Goal: Transaction & Acquisition: Register for event/course

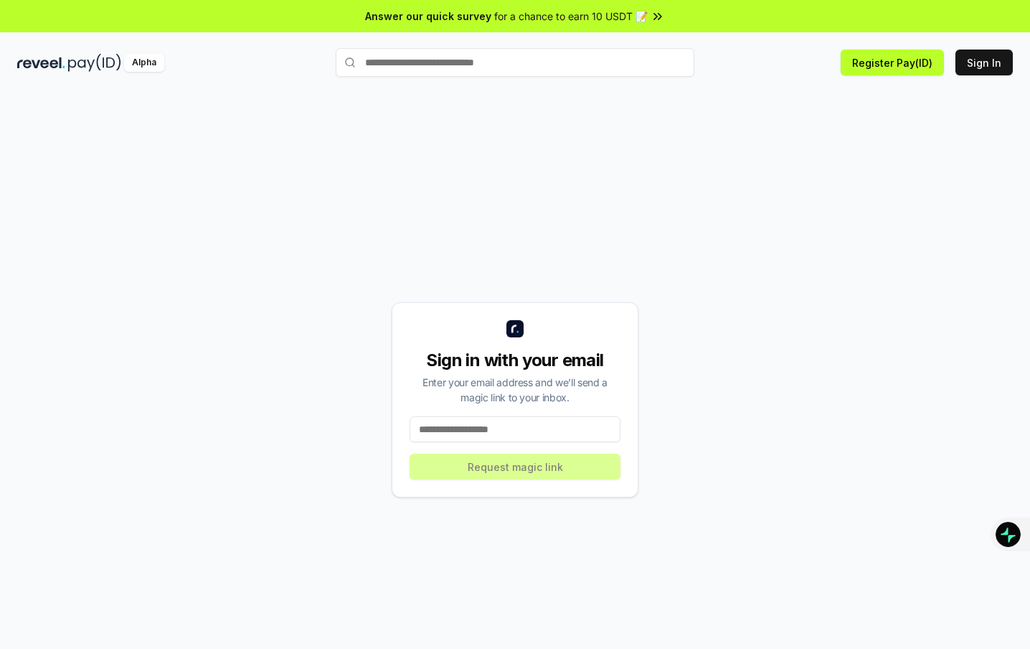
click at [512, 441] on input at bounding box center [515, 429] width 211 height 26
type input "**********"
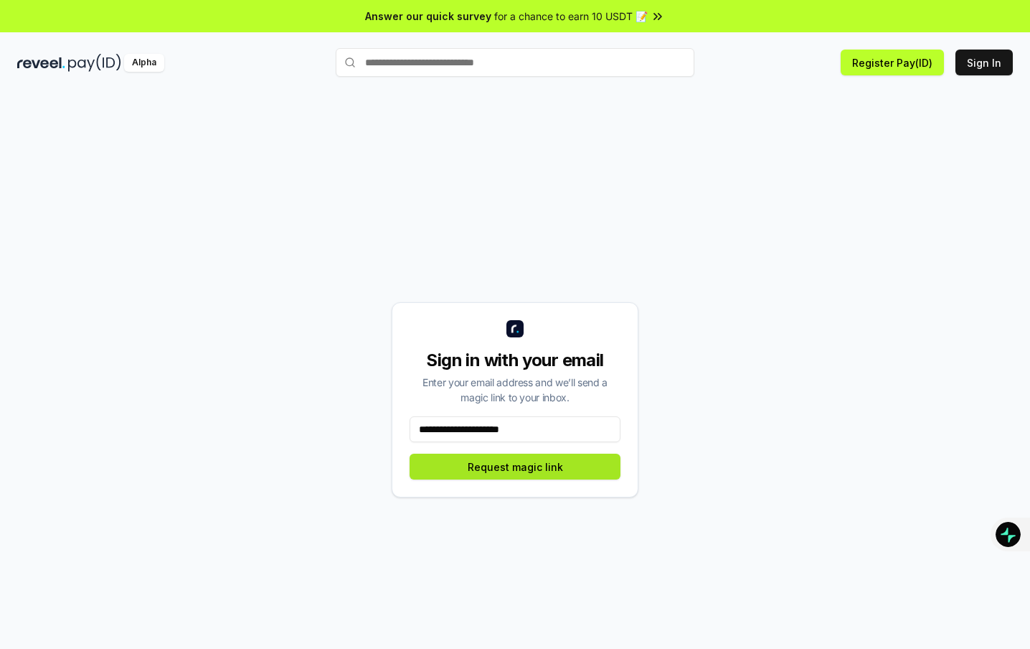
click at [501, 469] on button "Request magic link" at bounding box center [515, 467] width 211 height 26
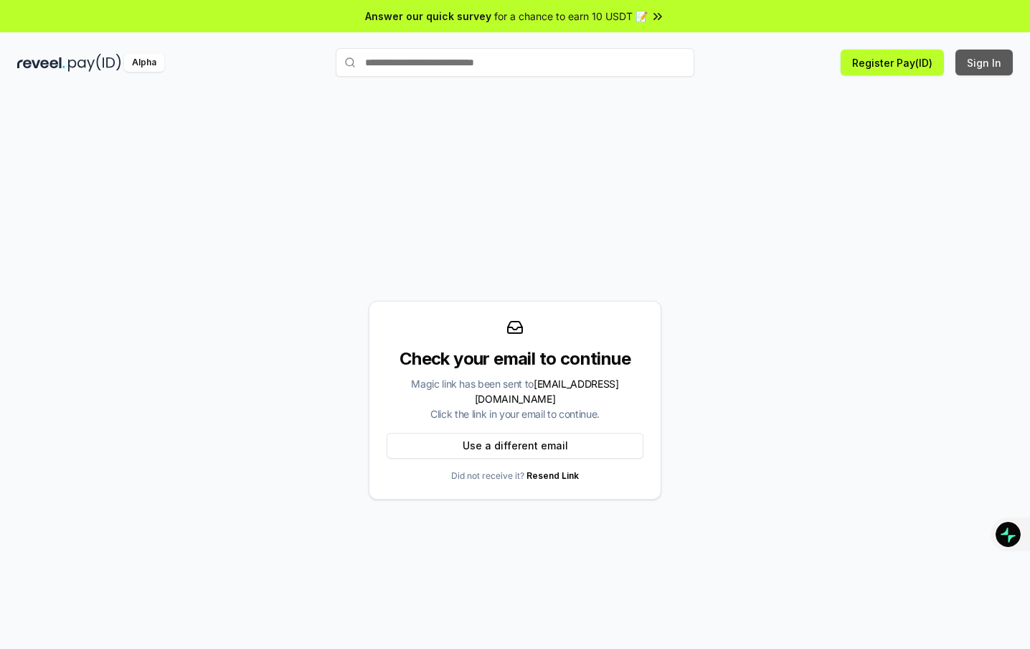
click at [984, 63] on button "Sign In" at bounding box center [984, 63] width 57 height 26
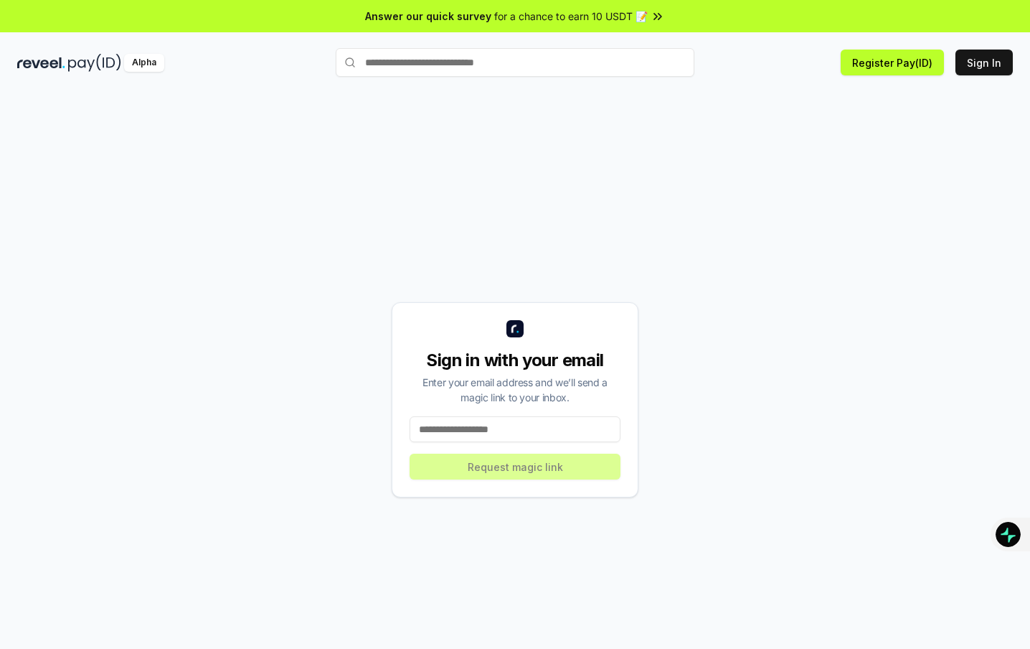
click at [507, 433] on input at bounding box center [515, 429] width 211 height 26
type input "**********"
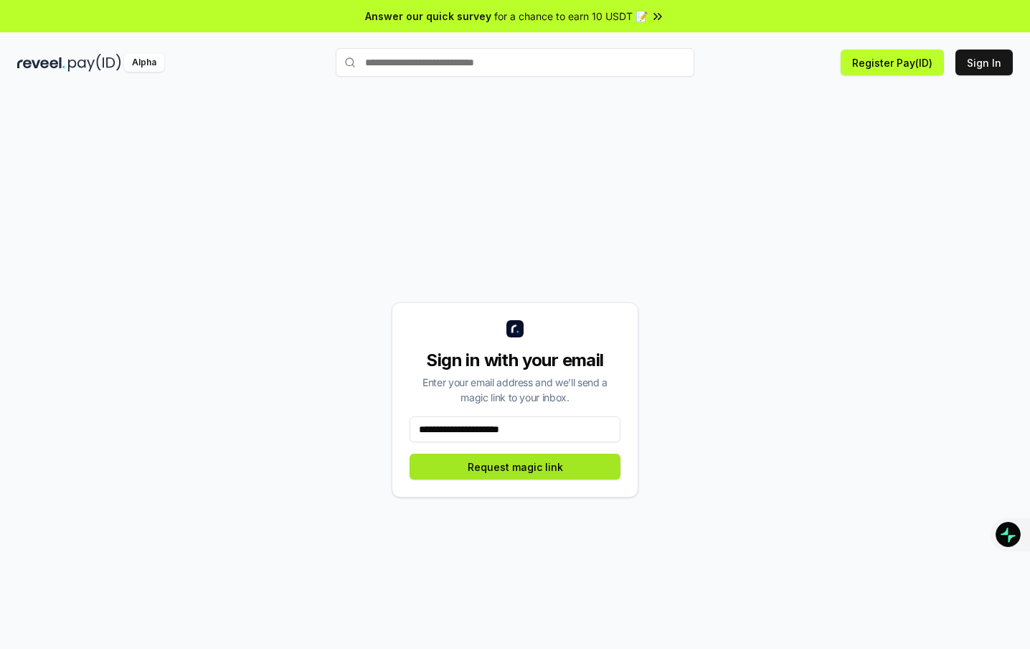
click at [523, 476] on button "Request magic link" at bounding box center [515, 467] width 211 height 26
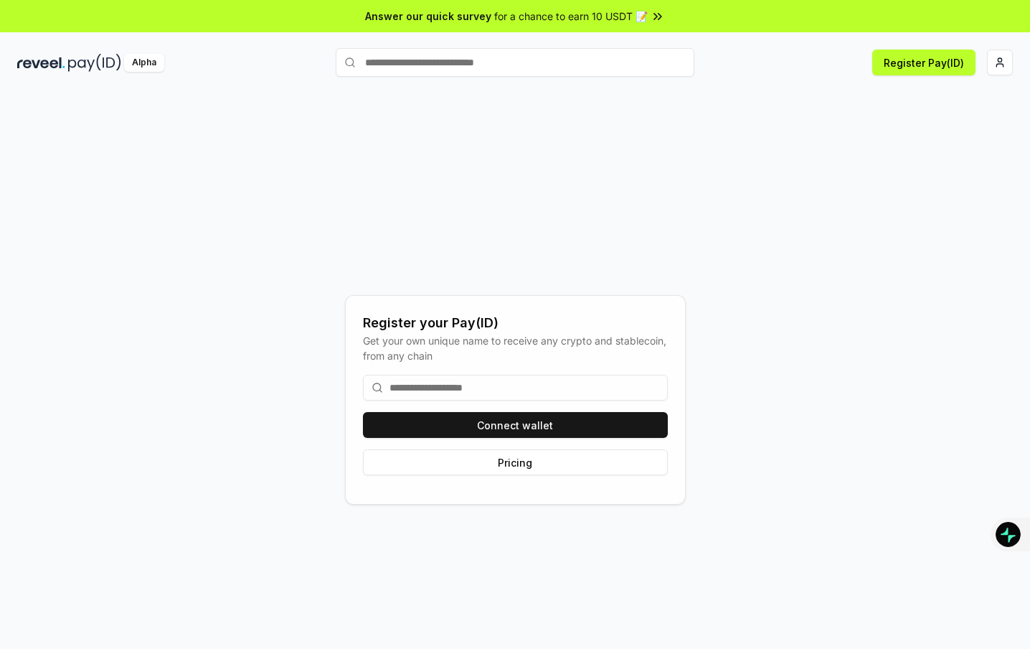
click at [769, 246] on div "Register your Pay(ID) Get your own unique name to receive any crypto and stable…" at bounding box center [515, 400] width 996 height 580
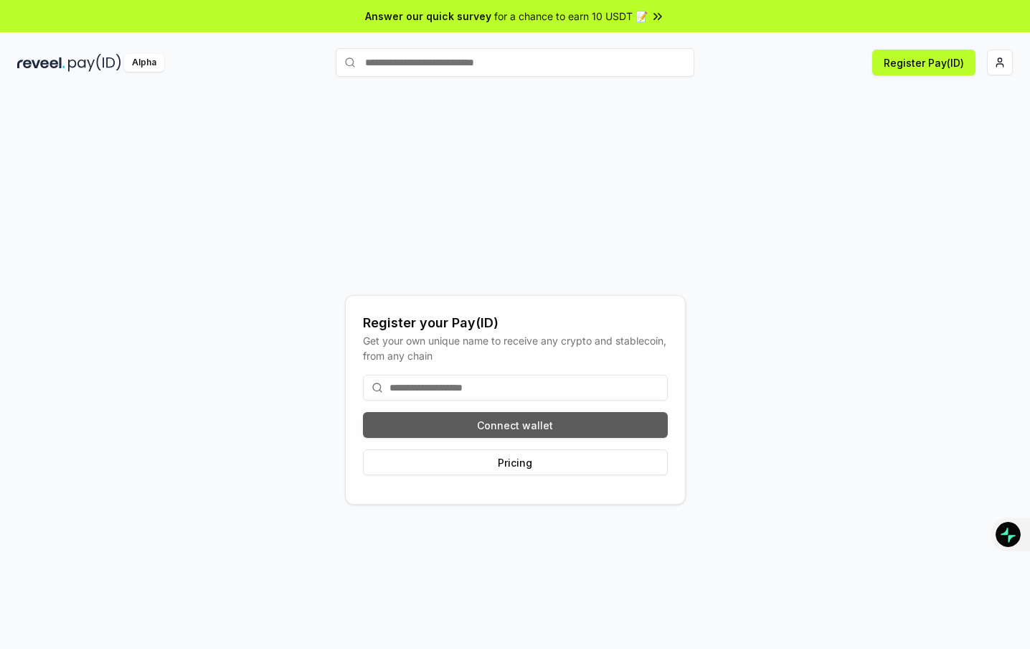
click at [494, 428] on button "Connect wallet" at bounding box center [515, 425] width 305 height 26
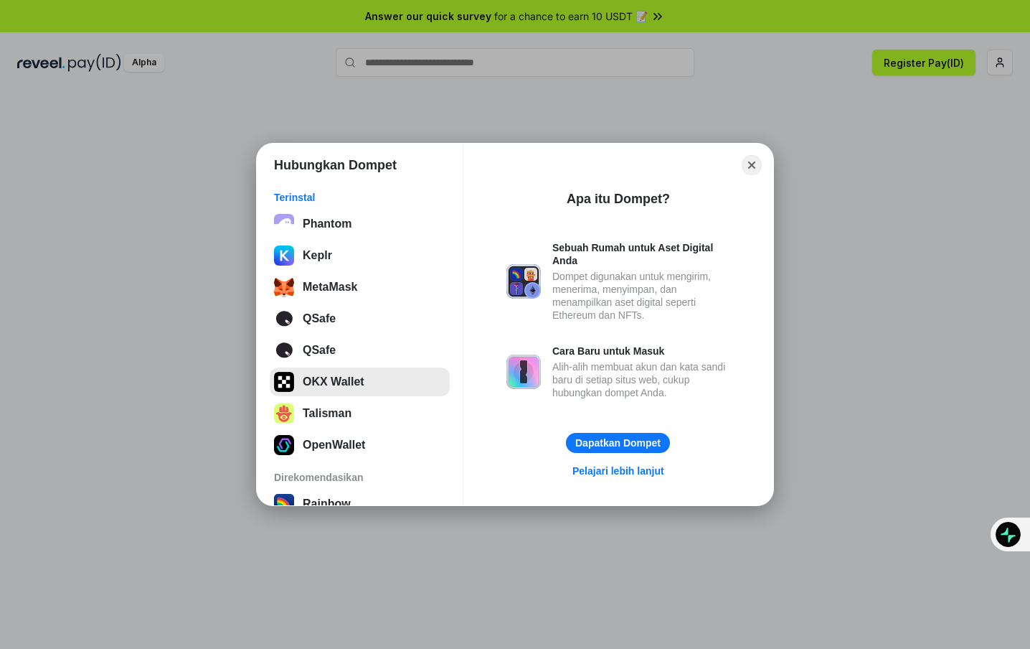
click at [342, 384] on button "OKX Wallet" at bounding box center [360, 381] width 180 height 29
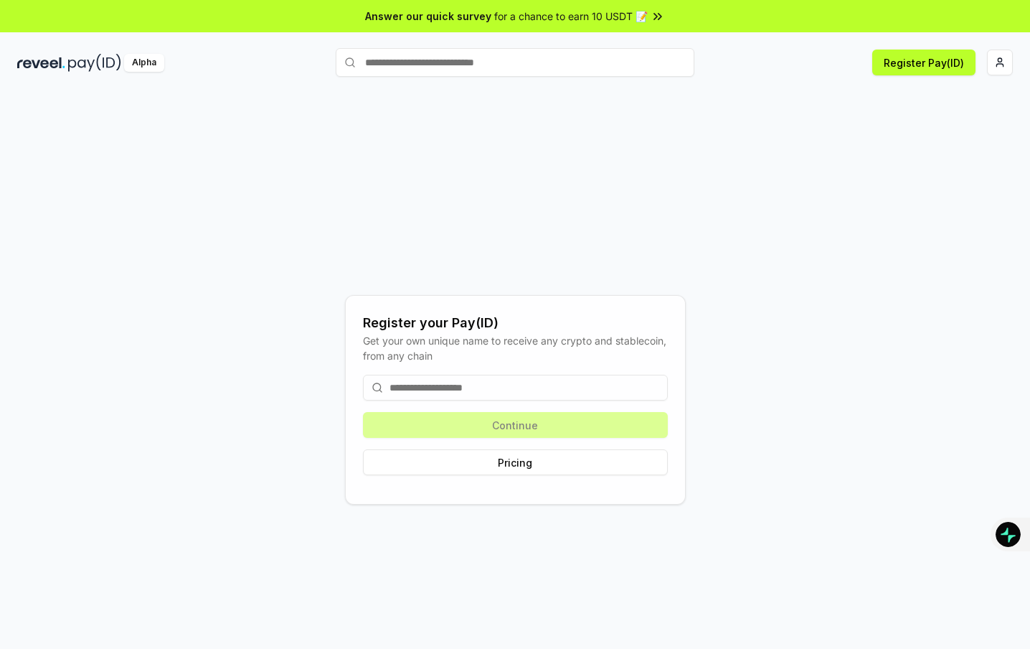
click at [471, 383] on input at bounding box center [515, 388] width 305 height 26
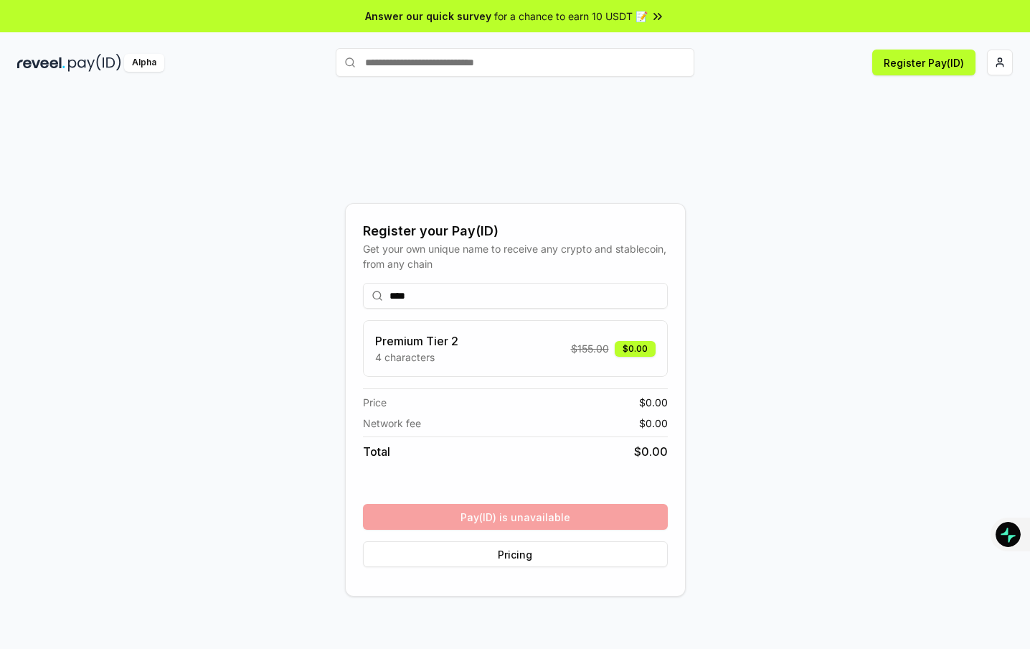
click at [737, 379] on div "Register your Pay(ID) Get your own unique name to receive any crypto and stable…" at bounding box center [515, 400] width 996 height 580
click at [473, 345] on div "Premium Tier 2 4 characters $ 155.00 $0.00" at bounding box center [515, 348] width 281 height 32
click at [470, 299] on input "****" at bounding box center [515, 296] width 305 height 26
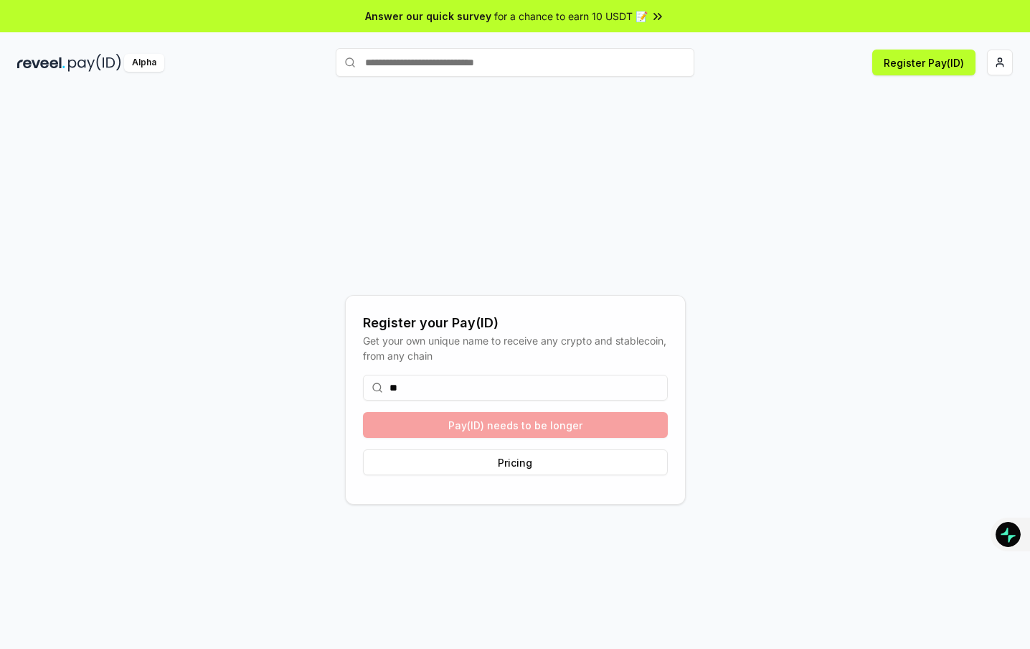
click at [854, 311] on div "Register your Pay(ID) Get your own unique name to receive any crypto and stable…" at bounding box center [515, 400] width 996 height 580
click at [455, 393] on input "**" at bounding box center [515, 388] width 305 height 26
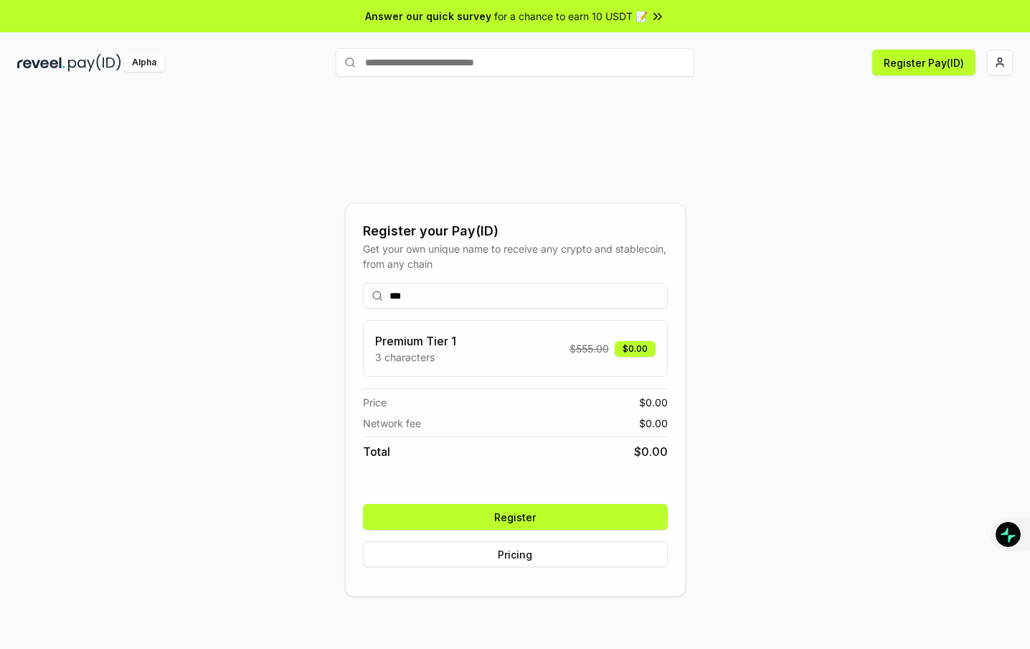
type input "***"
click at [537, 518] on button "Register" at bounding box center [515, 517] width 305 height 26
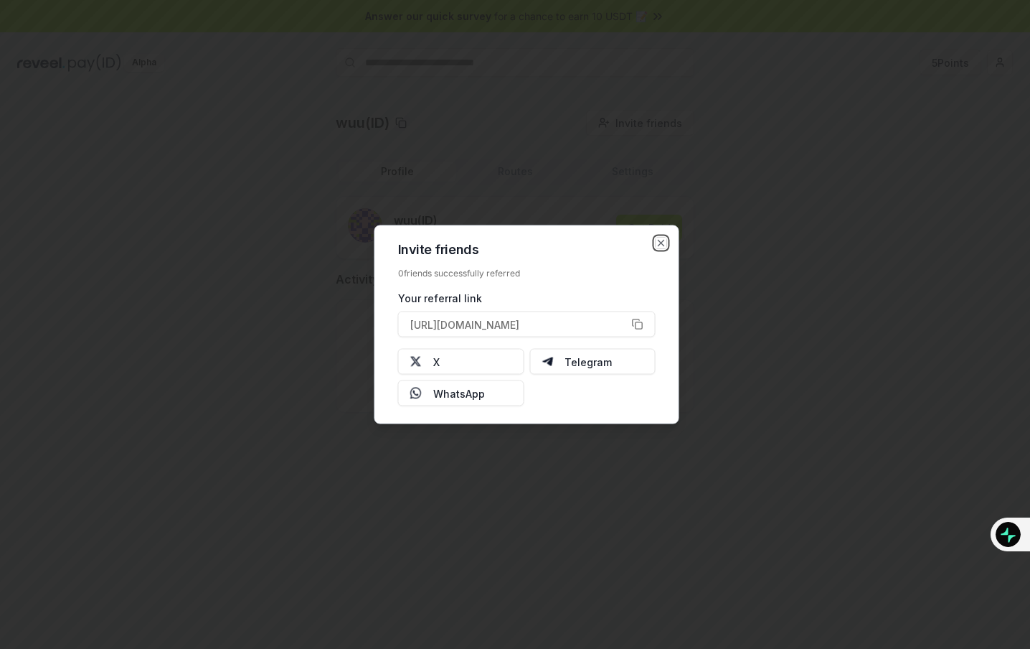
drag, startPoint x: 659, startPoint y: 245, endPoint x: 758, endPoint y: 223, distance: 101.3
click at [659, 245] on icon "button" at bounding box center [662, 243] width 6 height 6
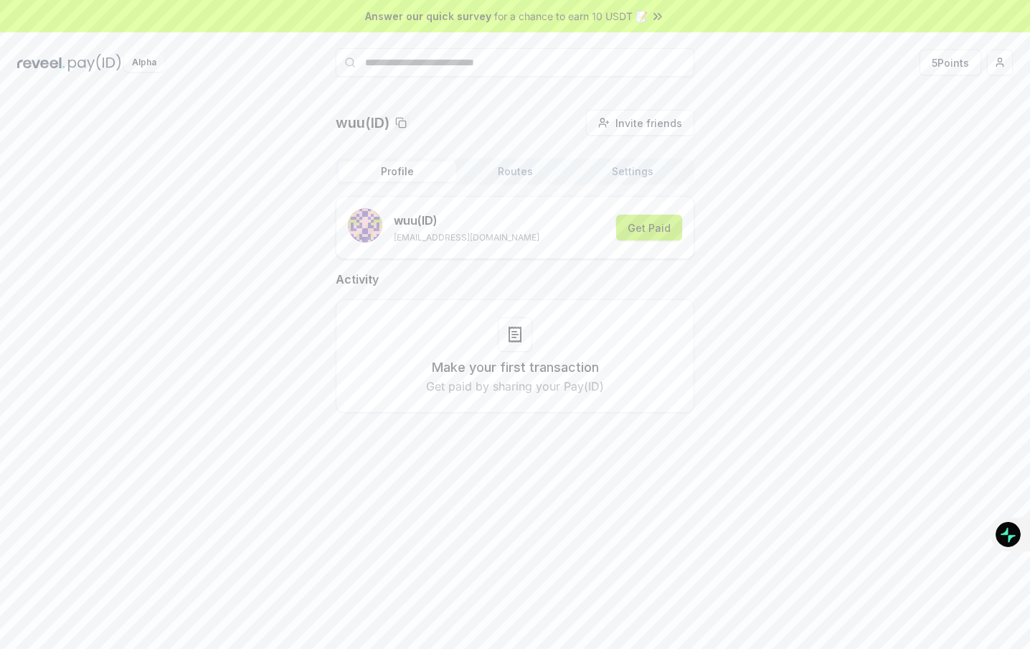
click at [646, 227] on button "Get Paid" at bounding box center [649, 228] width 66 height 26
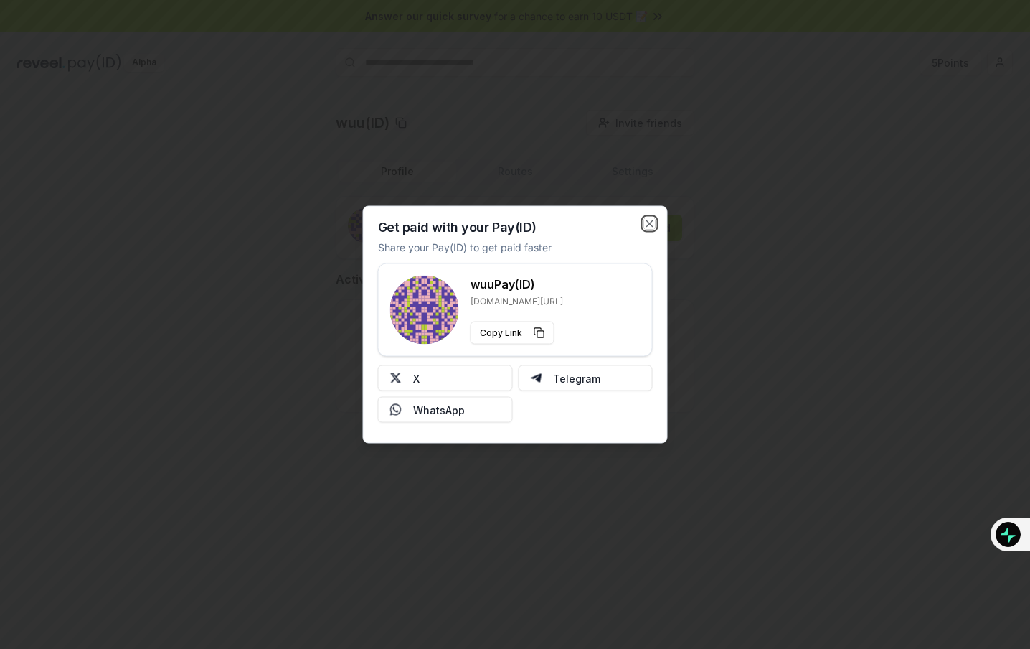
click at [646, 227] on icon "button" at bounding box center [649, 223] width 11 height 11
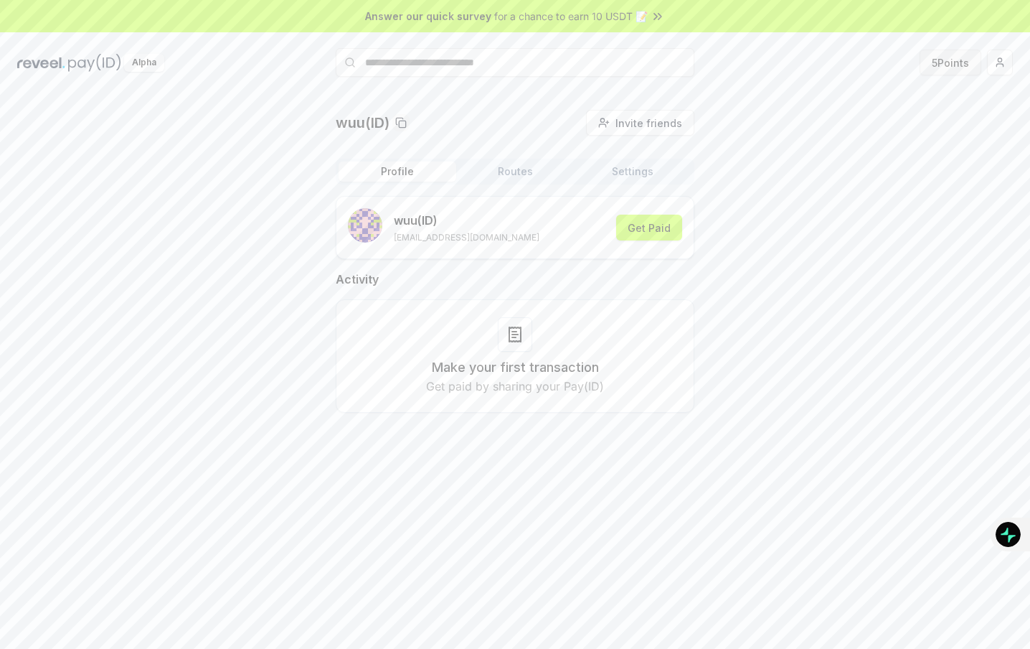
click at [957, 67] on button "5 Points" at bounding box center [951, 63] width 62 height 26
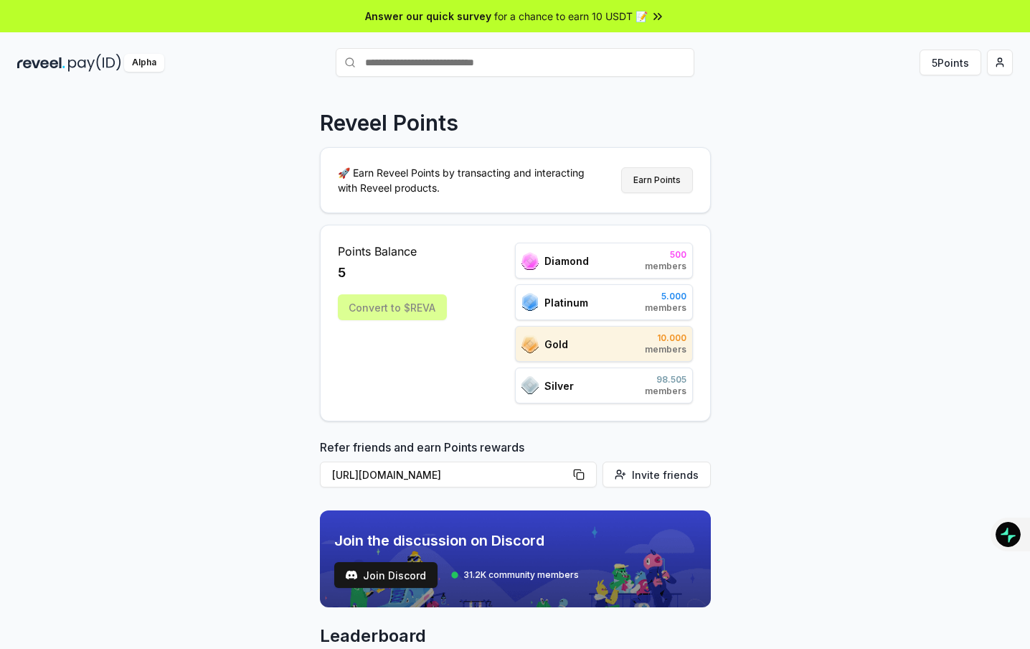
click at [637, 184] on button "Earn Points" at bounding box center [657, 180] width 72 height 26
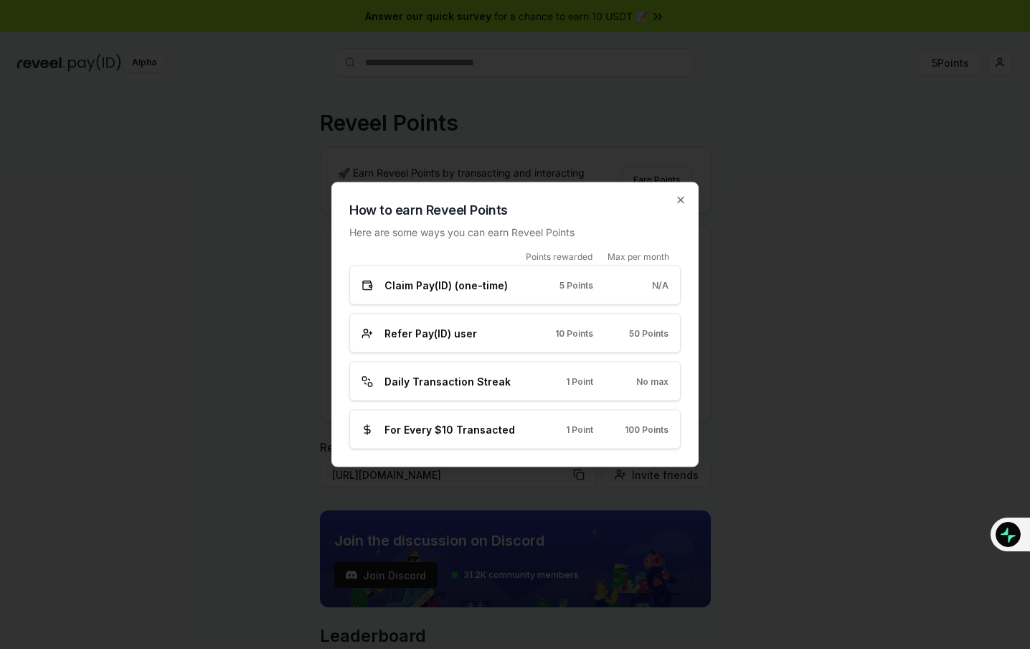
click at [690, 196] on div "How to earn Reveel Points Here are some ways you can earn Reveel Points Points …" at bounding box center [515, 324] width 367 height 285
click at [684, 196] on icon "button" at bounding box center [680, 199] width 11 height 11
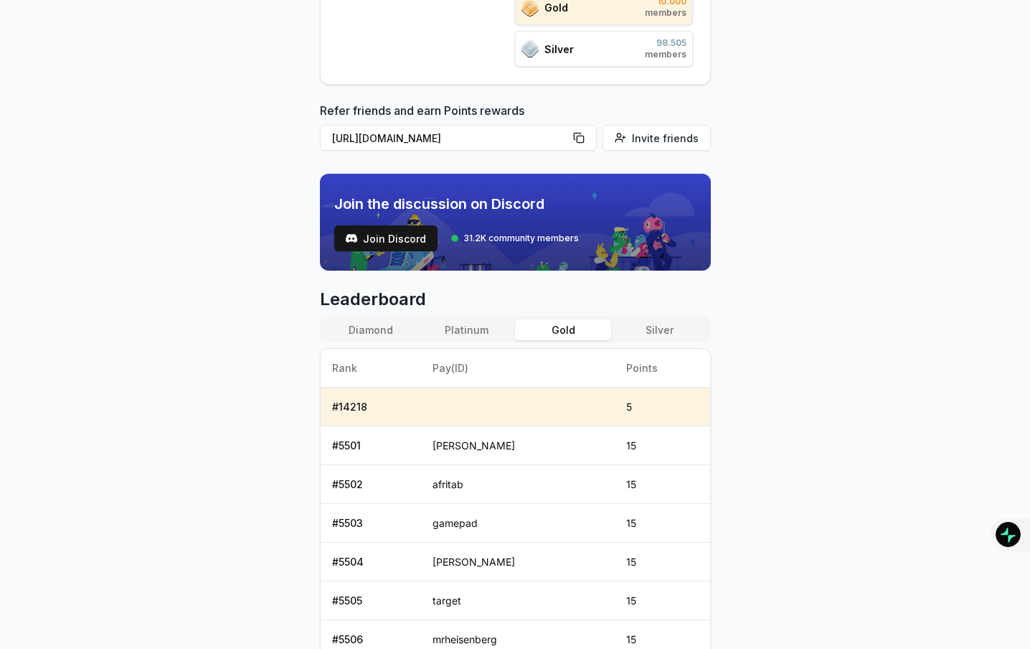
scroll to position [574, 0]
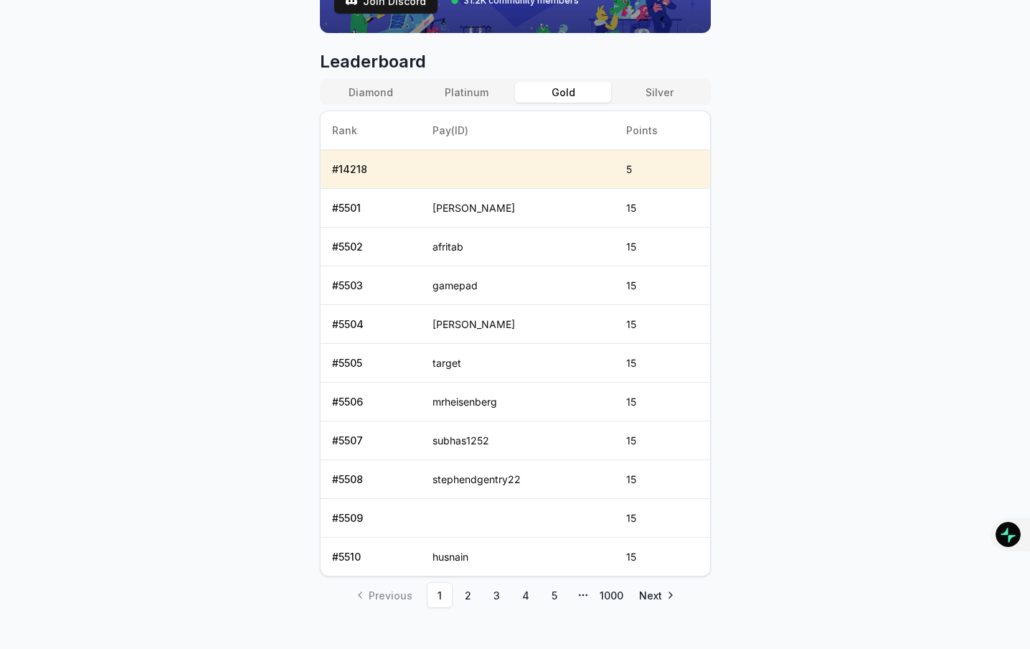
click at [480, 94] on button "Platinum" at bounding box center [467, 92] width 96 height 21
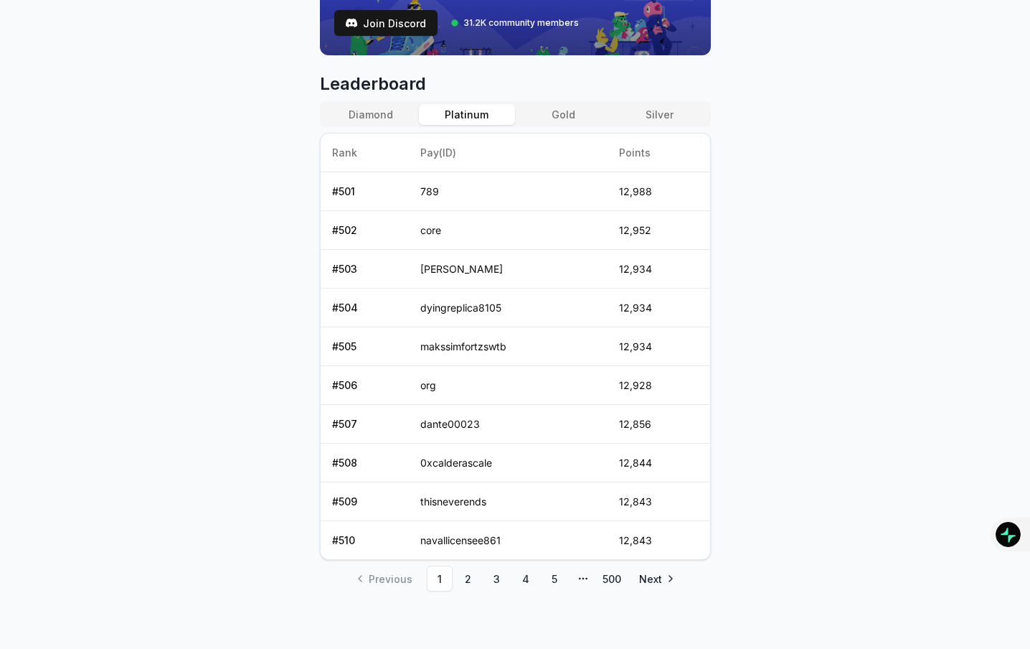
scroll to position [552, 0]
click at [376, 114] on button "Diamond" at bounding box center [371, 114] width 96 height 21
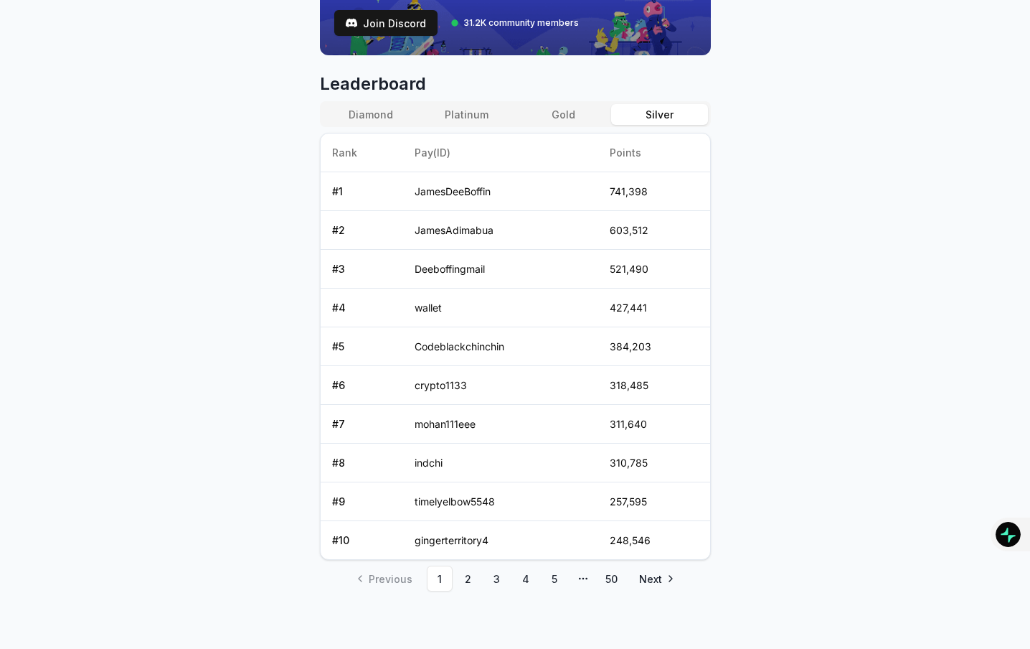
click at [663, 121] on button "Silver" at bounding box center [659, 114] width 96 height 21
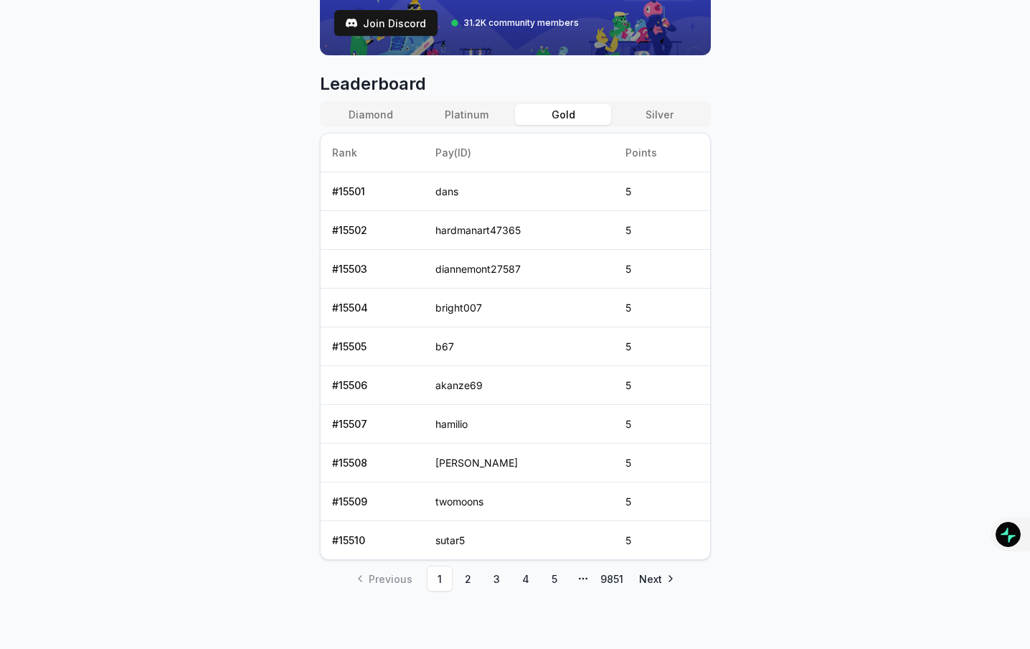
click at [585, 116] on button "Gold" at bounding box center [563, 114] width 96 height 21
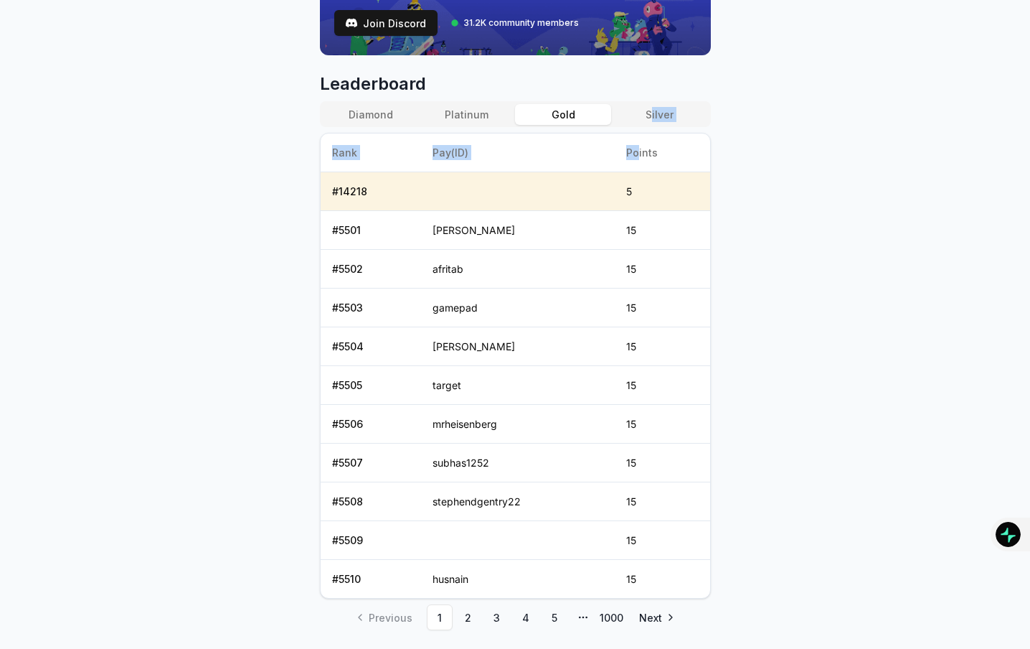
drag, startPoint x: 639, startPoint y: 133, endPoint x: 651, endPoint y: 108, distance: 28.6
click at [651, 108] on div "Diamond Platinum Gold Silver Rank Pay(ID) Points # 14218 5 # 5501 rouf 15 # 550…" at bounding box center [515, 349] width 391 height 497
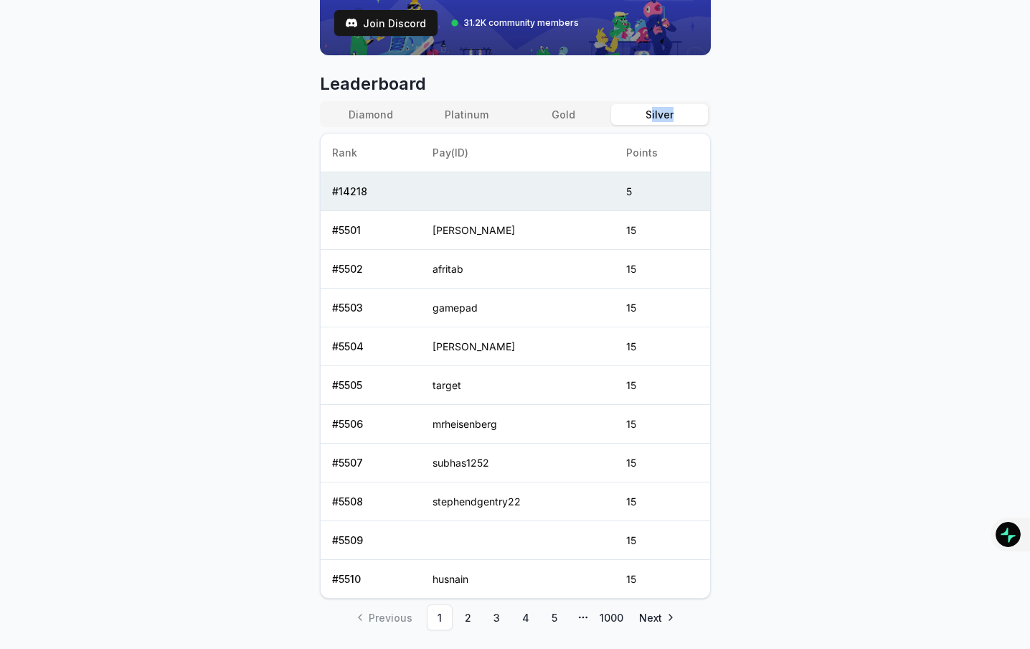
click at [651, 108] on button "Silver" at bounding box center [659, 114] width 96 height 21
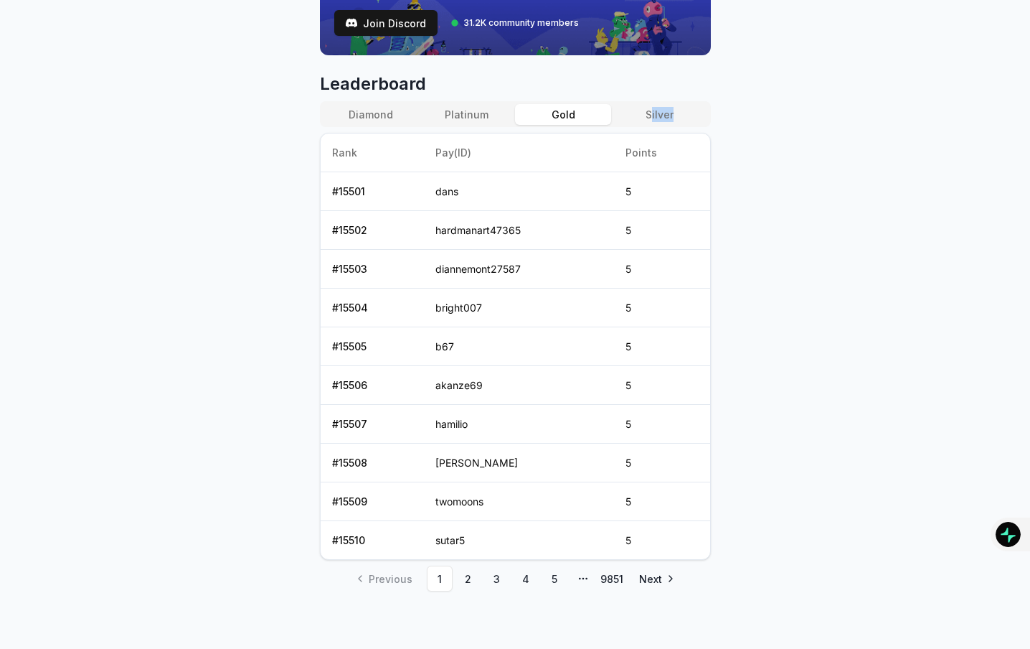
drag, startPoint x: 546, startPoint y: 110, endPoint x: 530, endPoint y: 110, distance: 16.5
click at [538, 110] on button "Gold" at bounding box center [563, 114] width 96 height 21
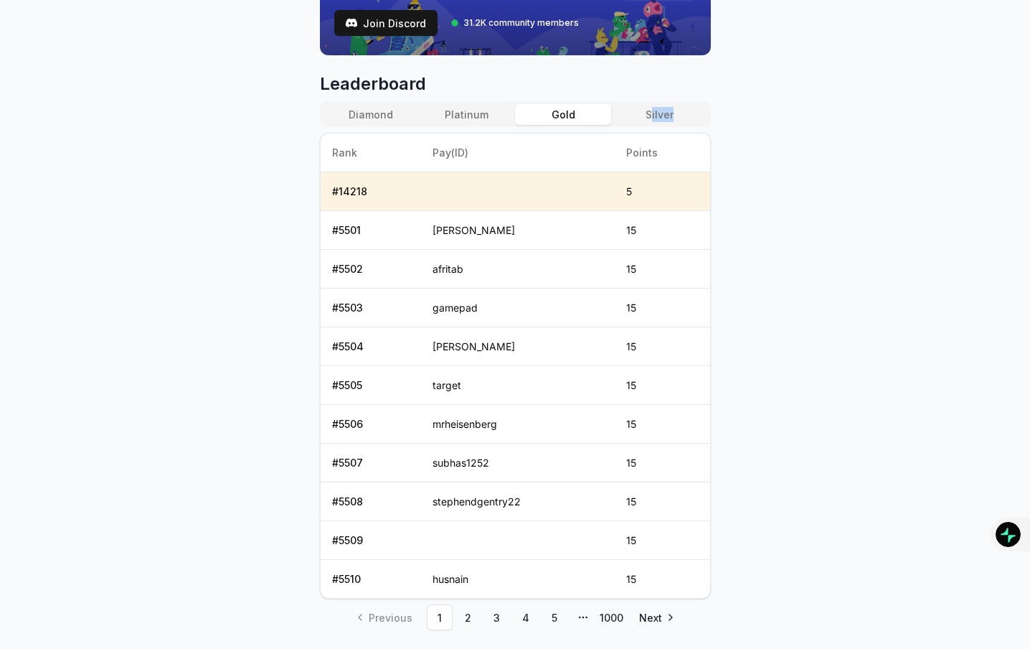
click at [485, 110] on button "Platinum" at bounding box center [467, 114] width 96 height 21
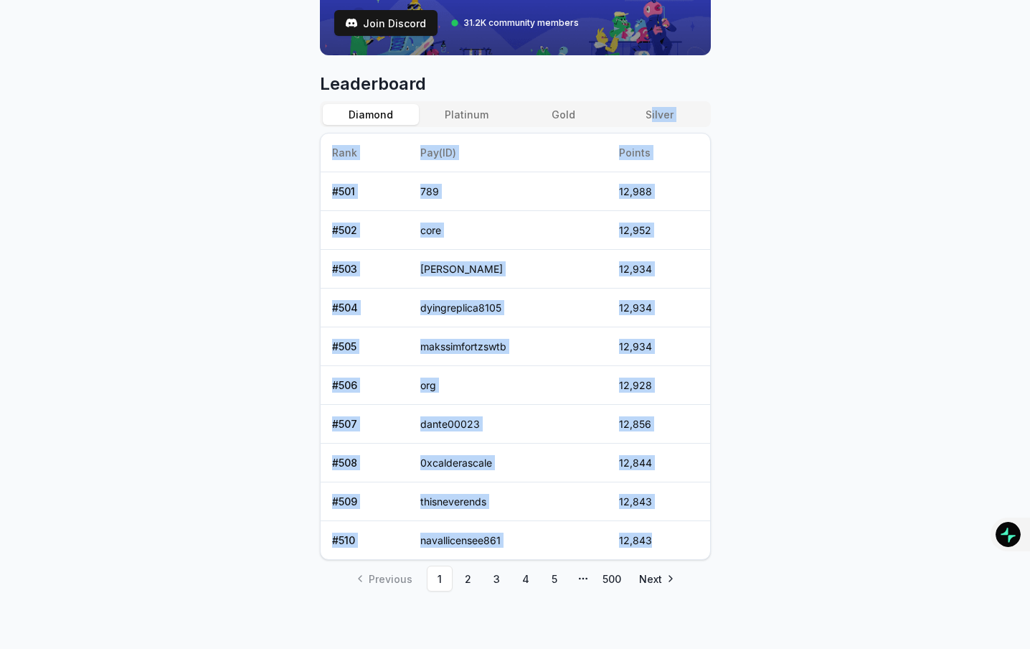
click at [403, 113] on button "Diamond" at bounding box center [371, 114] width 96 height 21
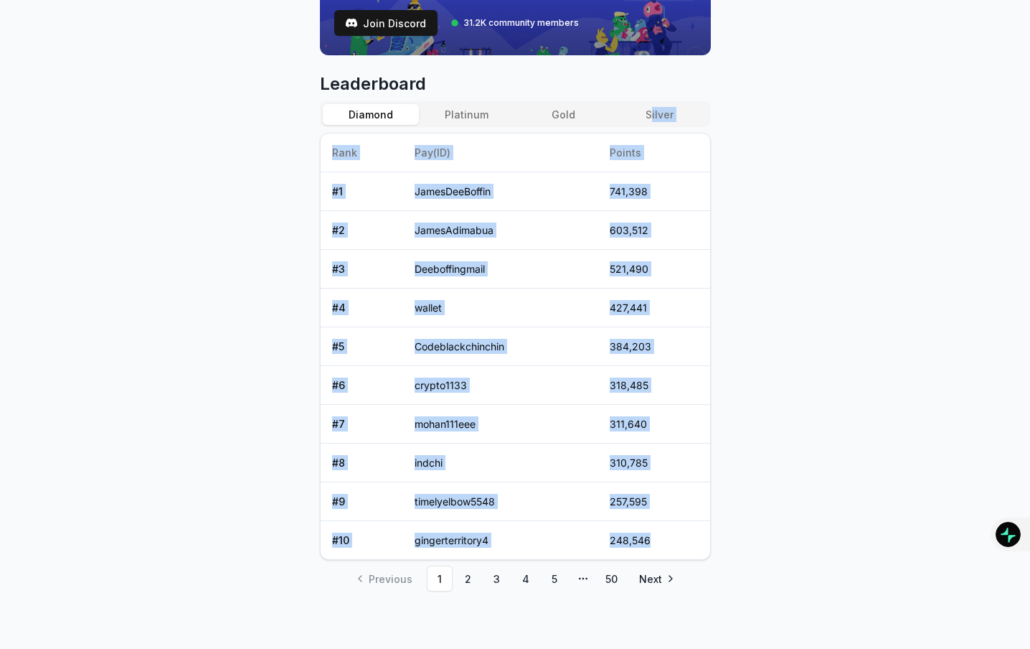
click at [835, 192] on body "Answer our quick survey for a chance to earn 10 USDT 📝 Alpha 5 Points Reveel Po…" at bounding box center [515, 324] width 1030 height 649
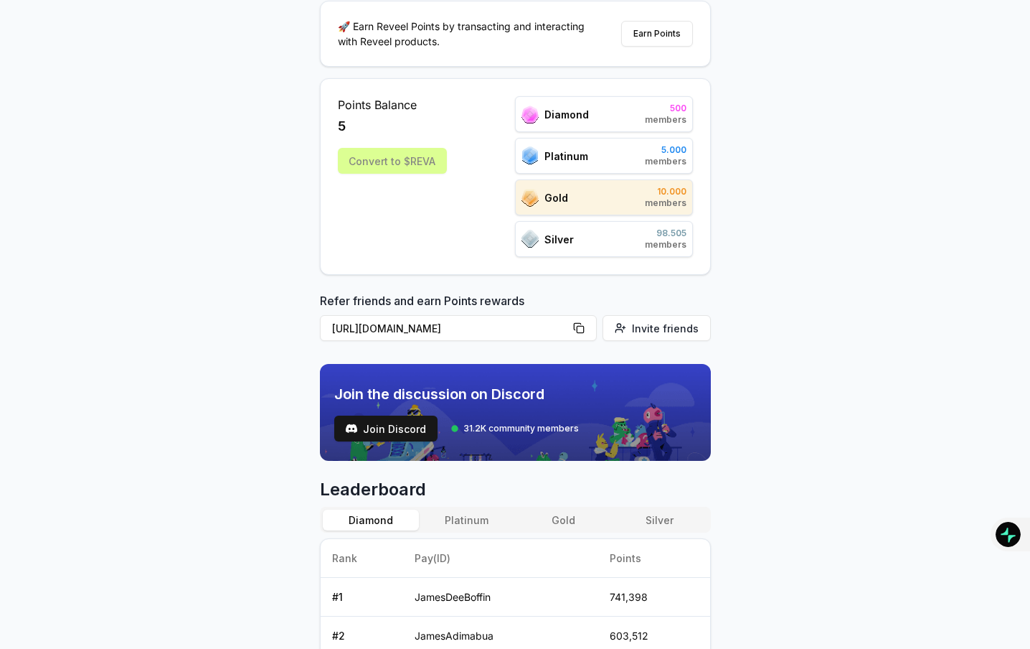
scroll to position [0, 0]
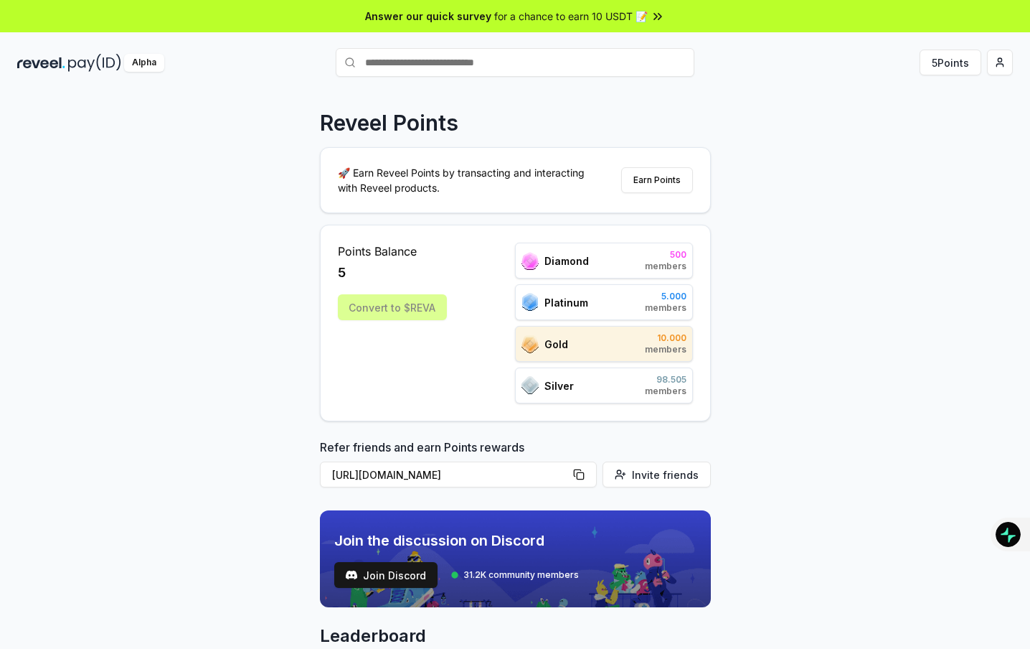
click at [660, 14] on icon at bounding box center [658, 16] width 14 height 14
